Goal: Task Accomplishment & Management: Use online tool/utility

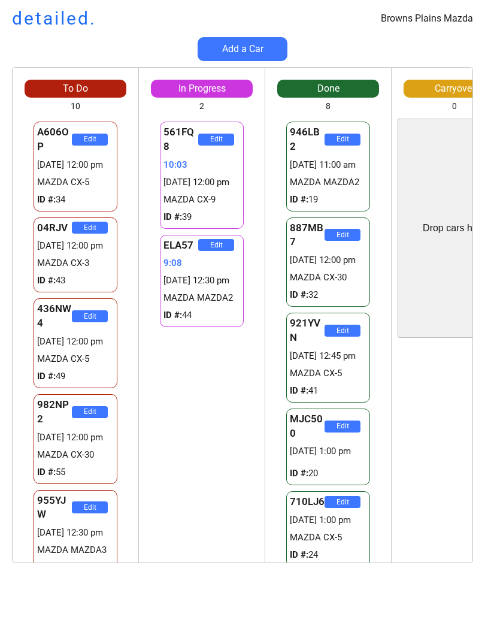
click at [92, 90] on div "To Do" at bounding box center [76, 88] width 102 height 13
click at [84, 93] on div "To Do" at bounding box center [76, 88] width 102 height 13
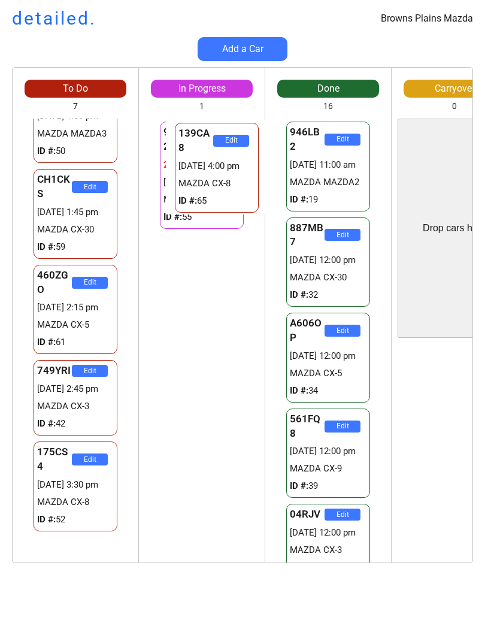
scroll to position [110, 0]
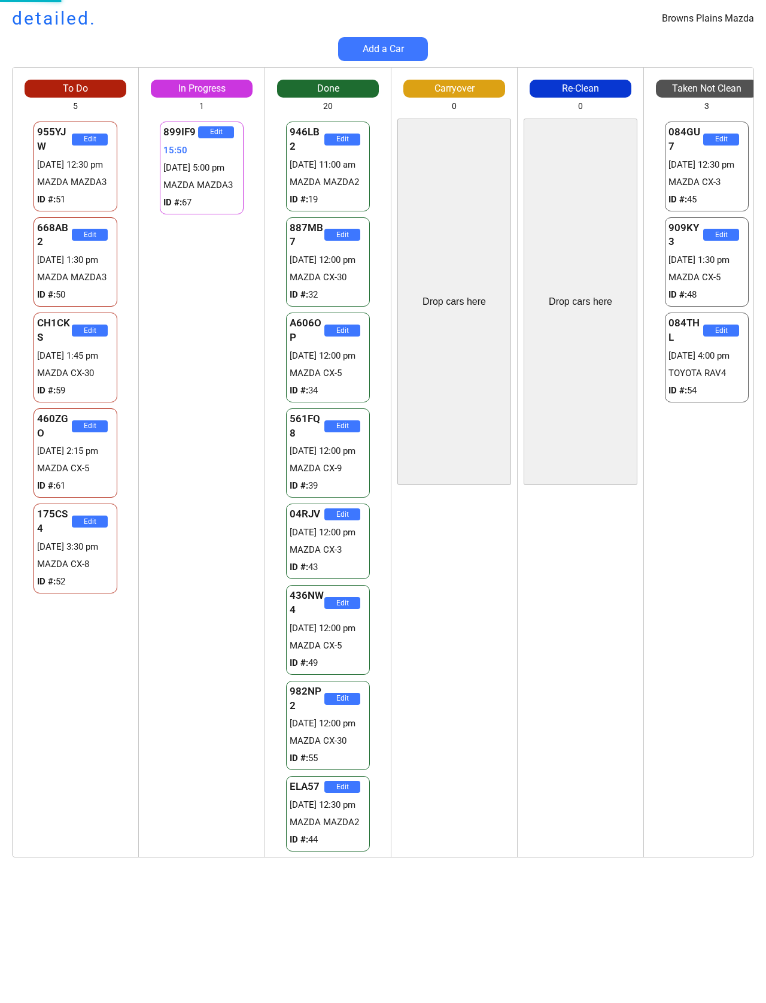
scroll to position [1232, 0]
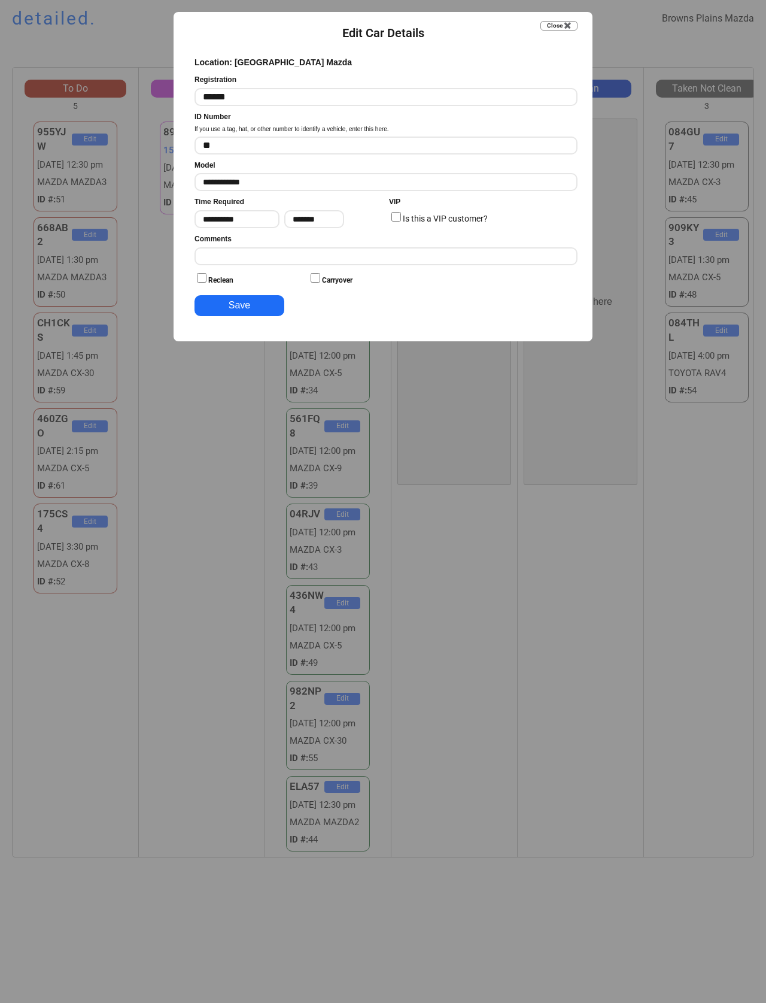
click at [197, 702] on div at bounding box center [383, 501] width 766 height 1003
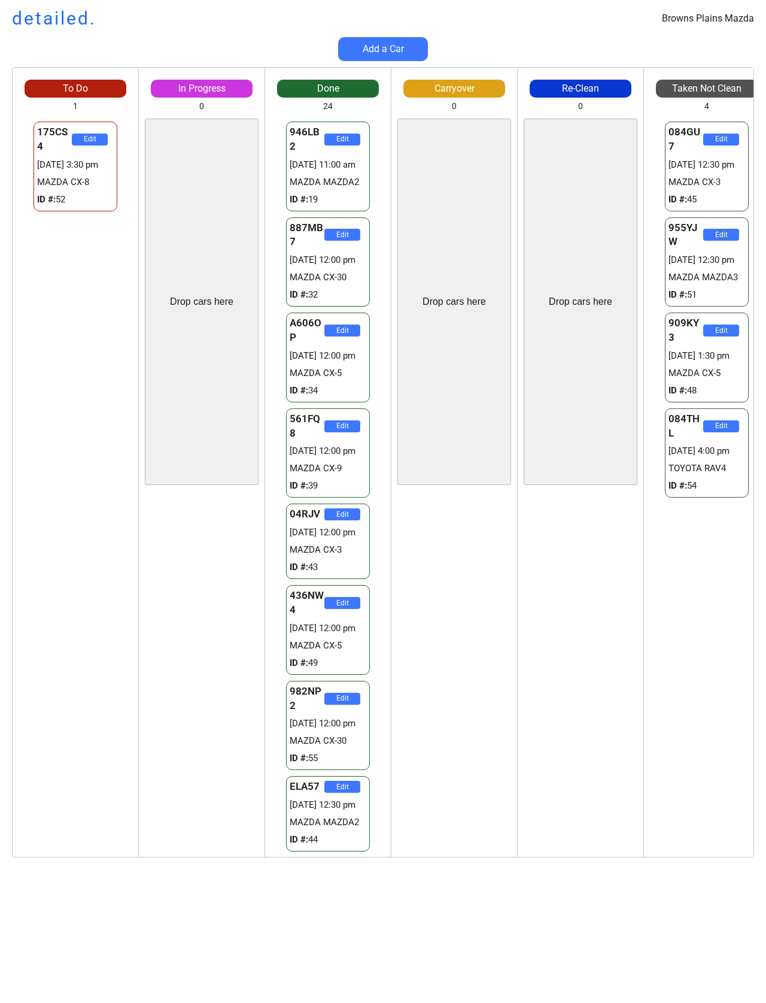
scroll to position [0, 0]
